Goal: Task Accomplishment & Management: Use online tool/utility

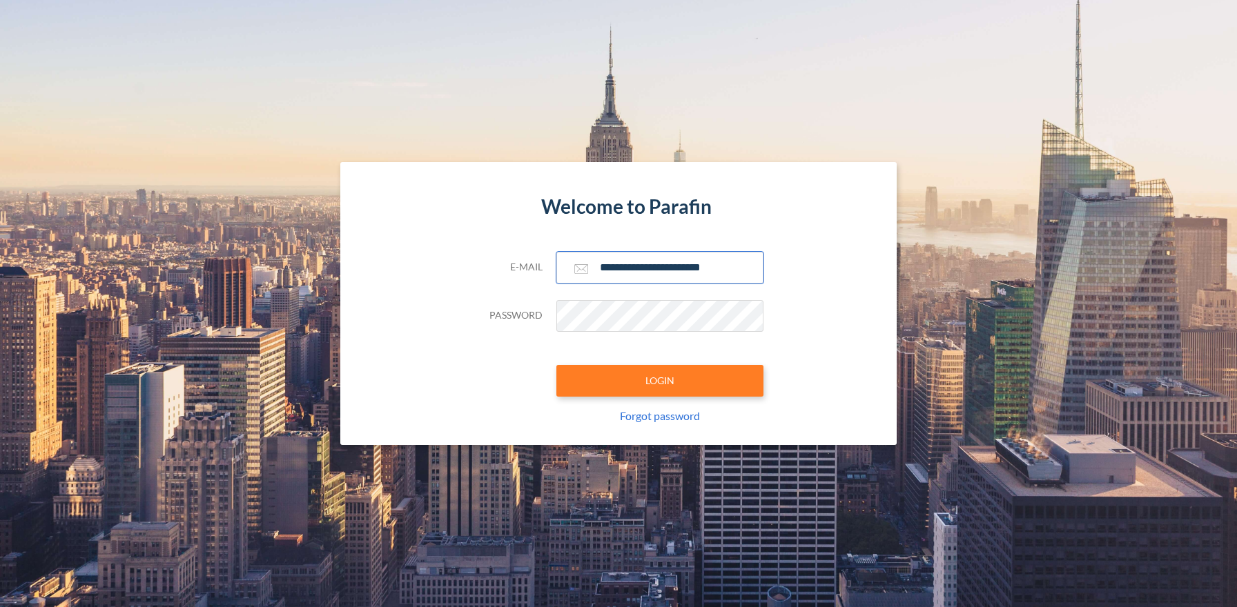
type input "**********"
click at [659, 380] on button "LOGIN" at bounding box center [659, 381] width 207 height 32
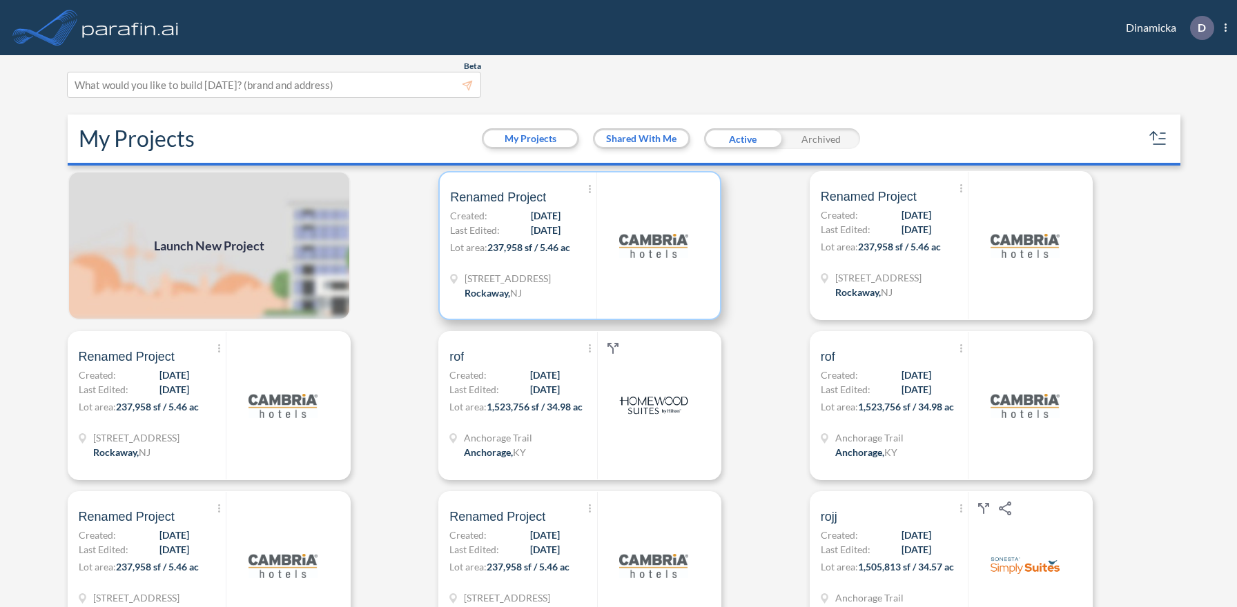
scroll to position [3, 0]
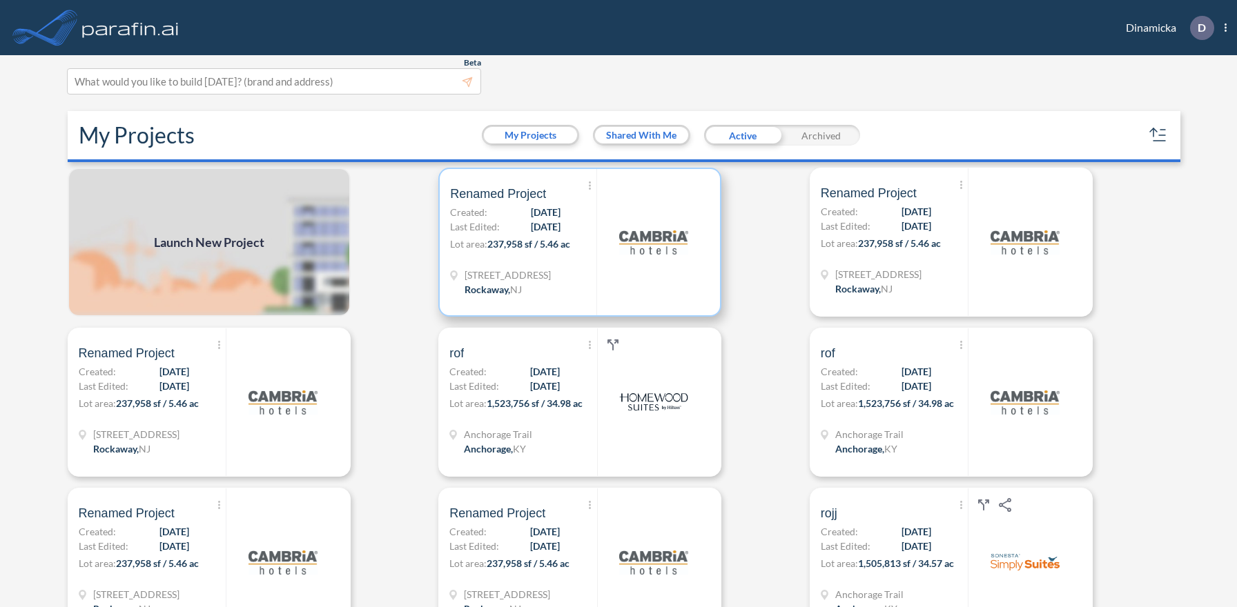
click at [580, 242] on p "Lot area: 237,958 sf / 5.46 ac" at bounding box center [523, 247] width 146 height 20
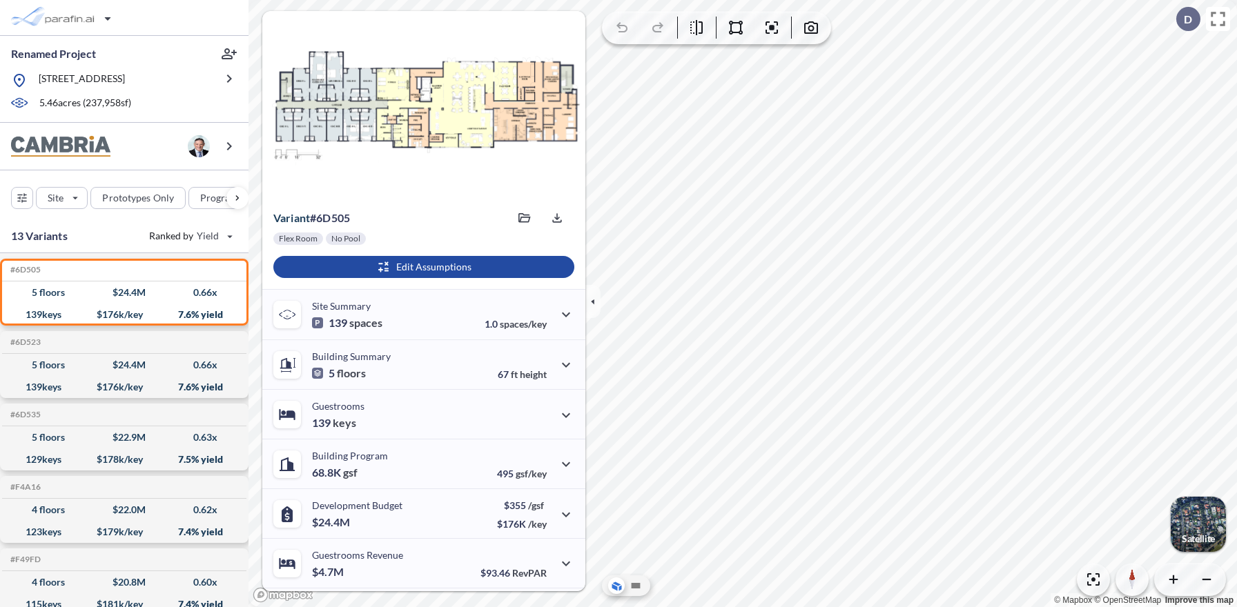
scroll to position [97, 0]
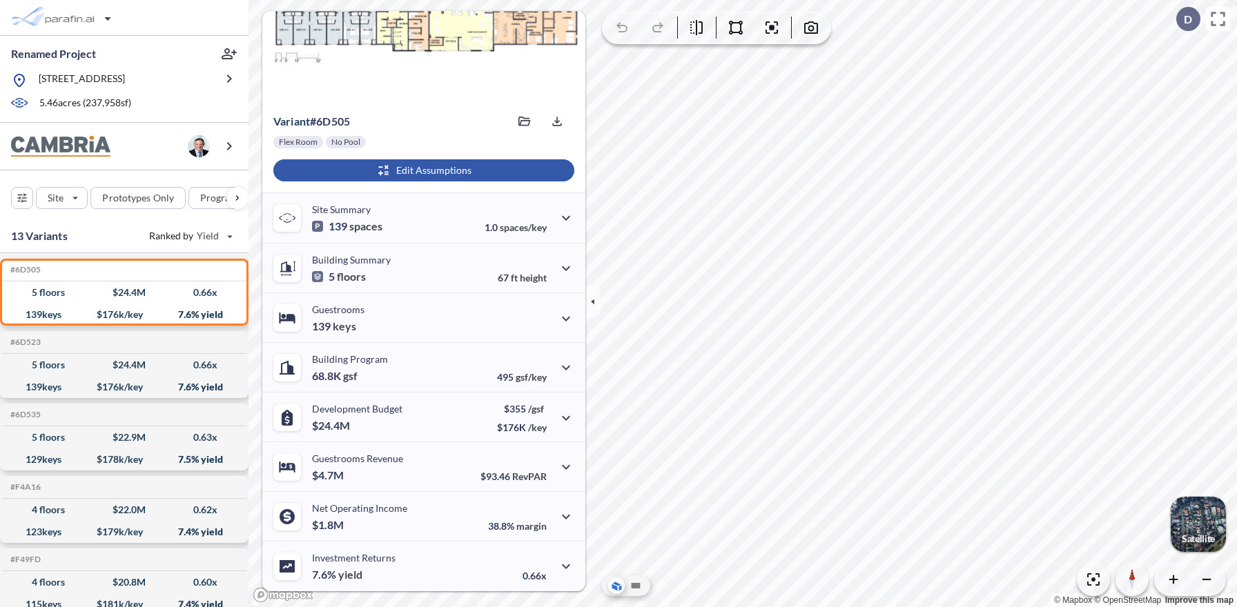
click at [422, 170] on div "button" at bounding box center [423, 170] width 301 height 22
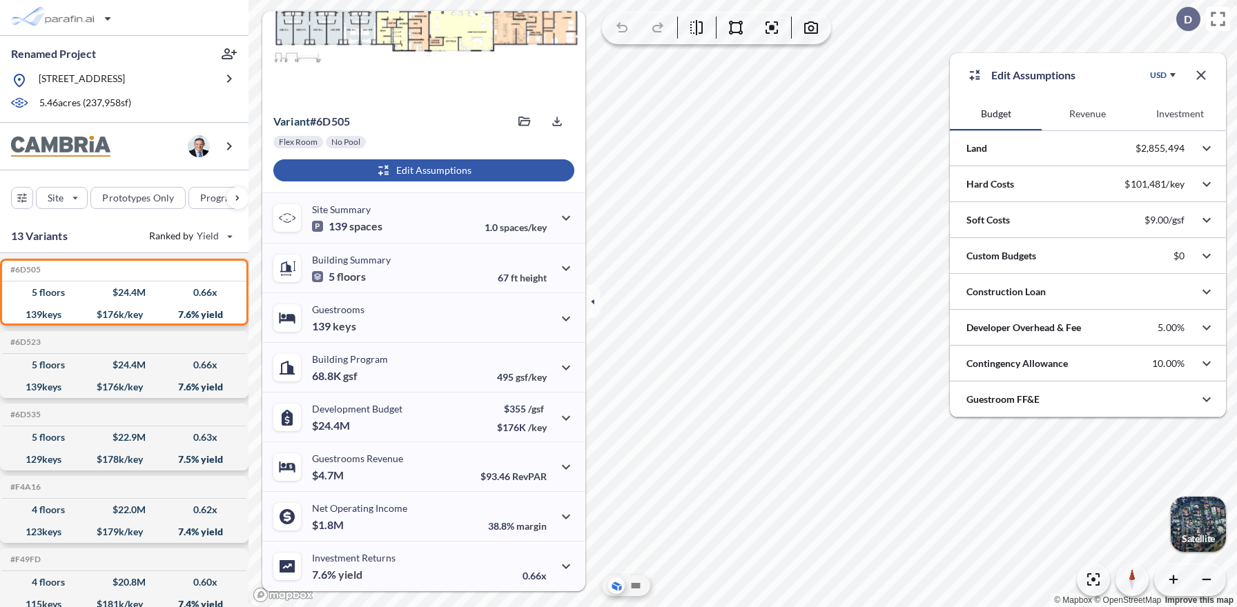
click at [1088, 114] on button "Revenue" at bounding box center [1088, 113] width 92 height 33
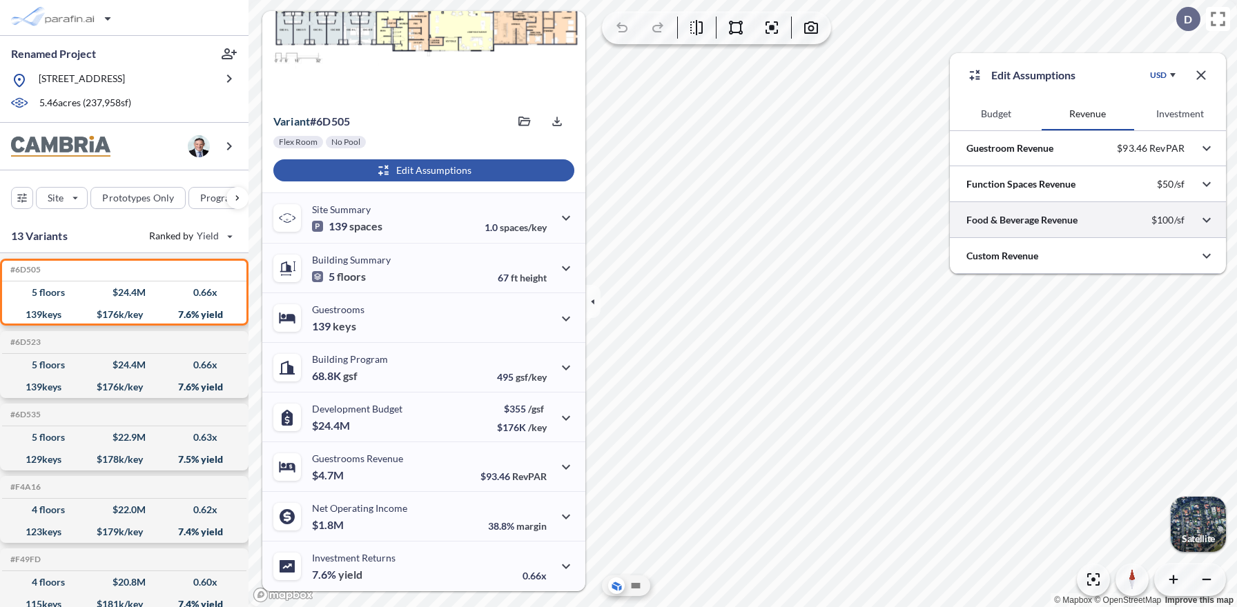
click at [1088, 220] on div at bounding box center [1088, 219] width 276 height 35
